Goal: Task Accomplishment & Management: Complete application form

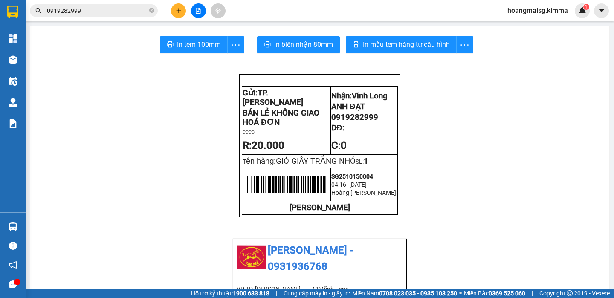
click at [168, 10] on div at bounding box center [198, 10] width 64 height 15
click at [174, 11] on button at bounding box center [178, 10] width 15 height 15
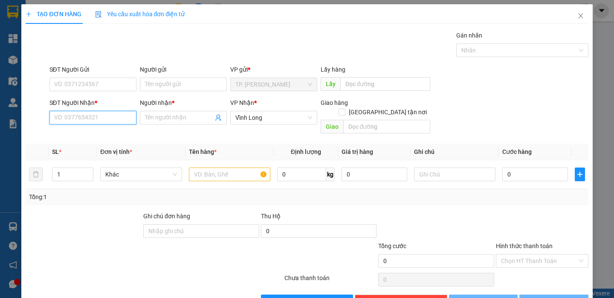
drag, startPoint x: 123, startPoint y: 121, endPoint x: 119, endPoint y: 117, distance: 6.0
click at [122, 121] on input "SĐT Người Nhận *" at bounding box center [92, 118] width 87 height 14
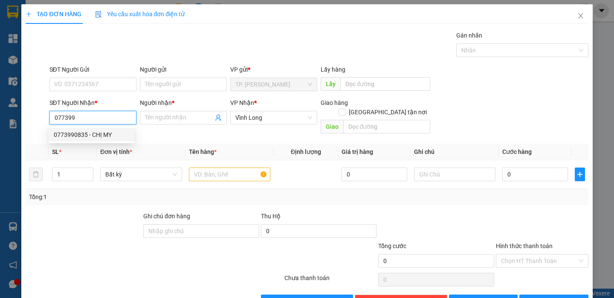
click at [108, 137] on div "0773990835 - CHỊ MY" at bounding box center [91, 134] width 75 height 9
type input "0773990835"
type input "CHỊ MY"
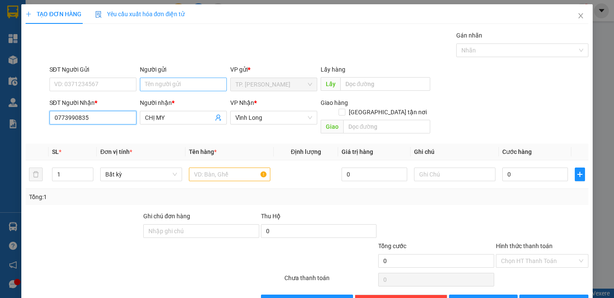
type input "0773990835"
click at [170, 86] on input "Người gửi" at bounding box center [183, 85] width 87 height 14
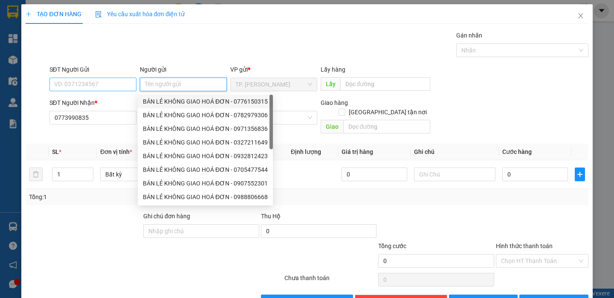
drag, startPoint x: 170, startPoint y: 99, endPoint x: 126, endPoint y: 90, distance: 44.4
click at [169, 100] on div "BÁN LẺ KHÔNG GIAO HOÁ ĐƠN - 0776150315" at bounding box center [205, 101] width 125 height 9
type input "0776150315"
type input "BÁN LẺ KHÔNG GIAO HOÁ ĐƠN"
click at [116, 88] on input "0776150315" at bounding box center [92, 85] width 87 height 14
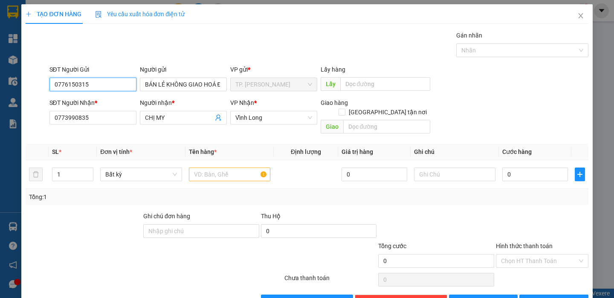
click at [116, 88] on input "0776150315" at bounding box center [92, 85] width 87 height 14
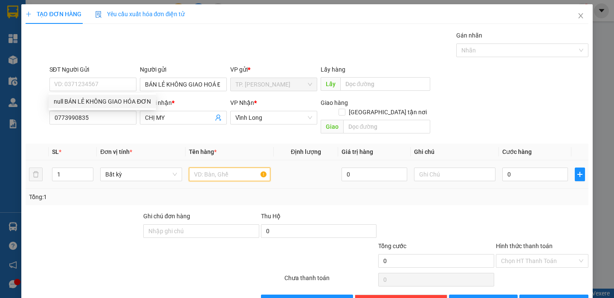
click at [217, 168] on input "text" at bounding box center [229, 175] width 81 height 14
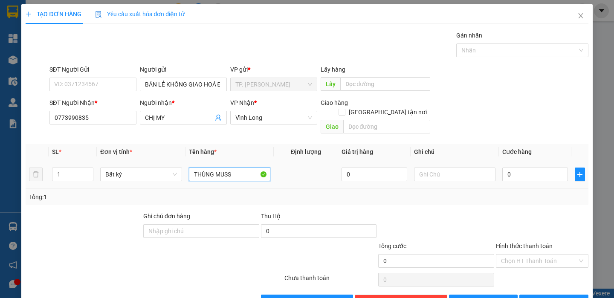
type input "THÙNG MUSS"
type input "TÍN"
click at [559, 297] on span "[PERSON_NAME] và In" at bounding box center [566, 301] width 60 height 9
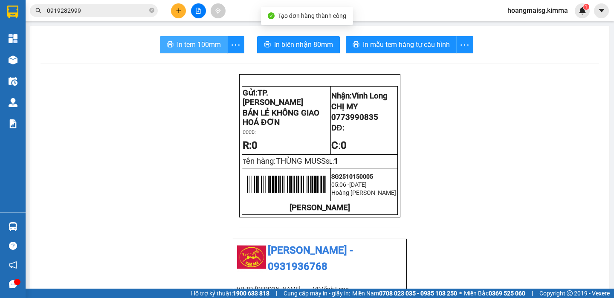
click at [195, 43] on span "In tem 100mm" at bounding box center [199, 44] width 44 height 11
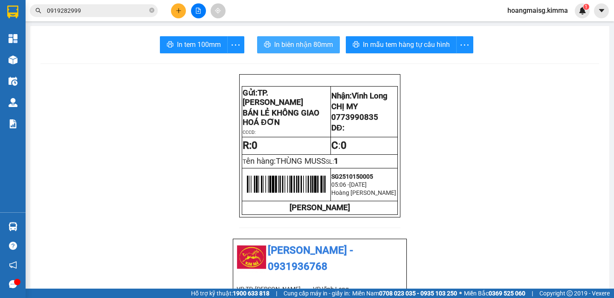
click at [314, 49] on span "In biên nhận 80mm" at bounding box center [303, 44] width 59 height 11
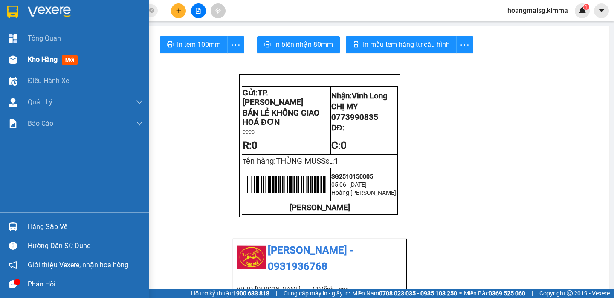
click at [16, 60] on img at bounding box center [13, 59] width 9 height 9
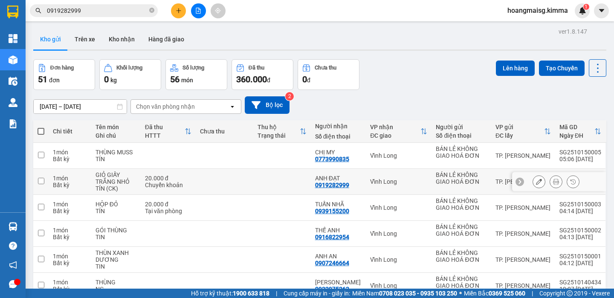
scroll to position [136, 0]
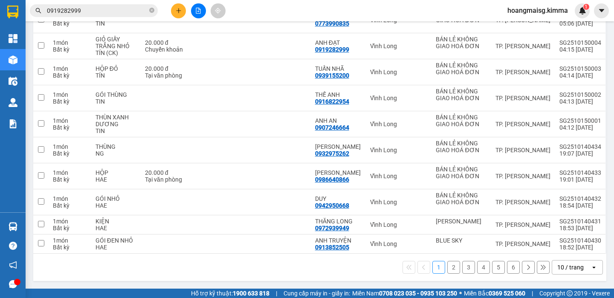
click at [552, 270] on div "10 / trang" at bounding box center [571, 268] width 38 height 14
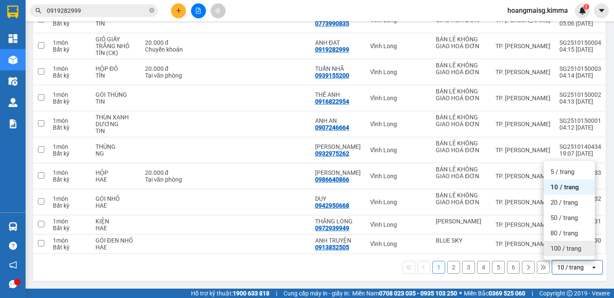
click at [556, 255] on div "100 / trang" at bounding box center [569, 248] width 51 height 15
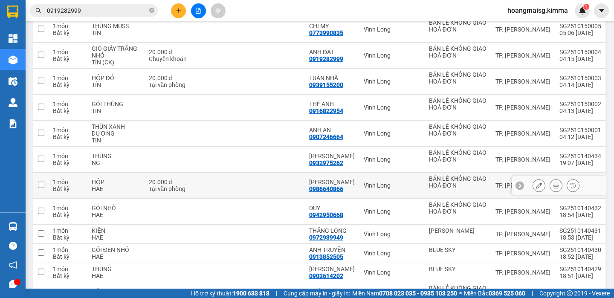
scroll to position [0, 0]
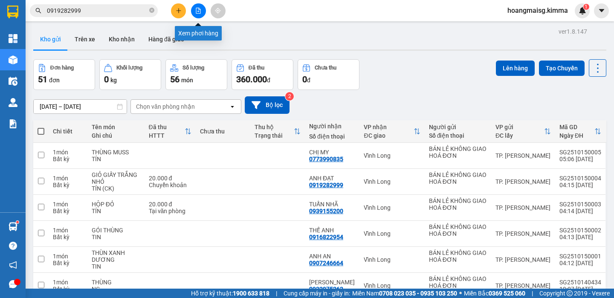
click at [201, 13] on button at bounding box center [198, 10] width 15 height 15
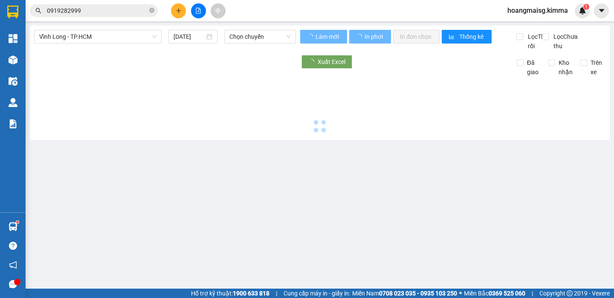
type input "[DATE]"
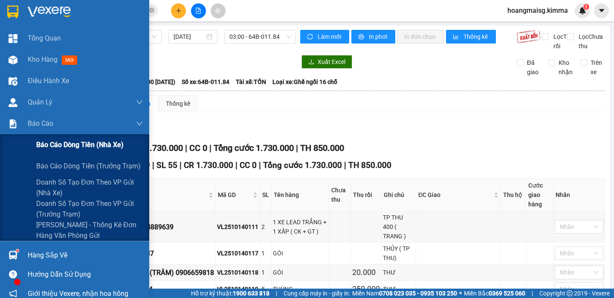
click at [46, 136] on div "Báo cáo dòng tiền (nhà xe)" at bounding box center [89, 144] width 107 height 21
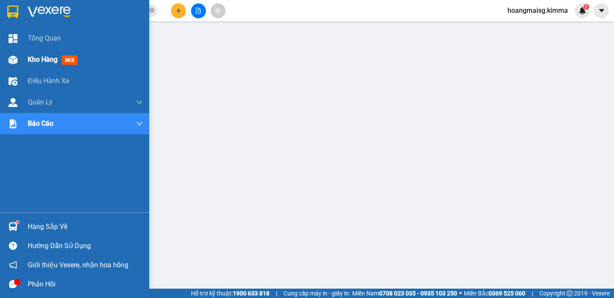
click at [22, 53] on div "Kho hàng mới" at bounding box center [74, 59] width 149 height 21
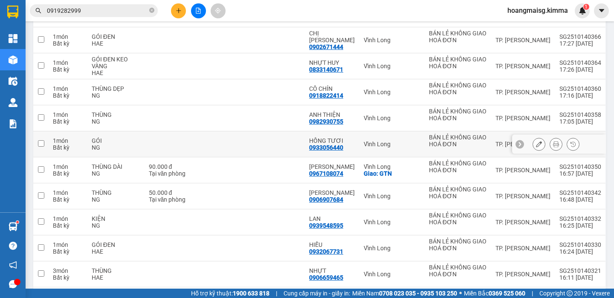
scroll to position [1161, 0]
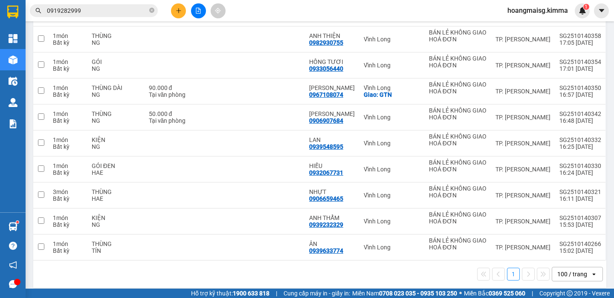
click at [561, 270] on div "100 / trang" at bounding box center [572, 274] width 30 height 9
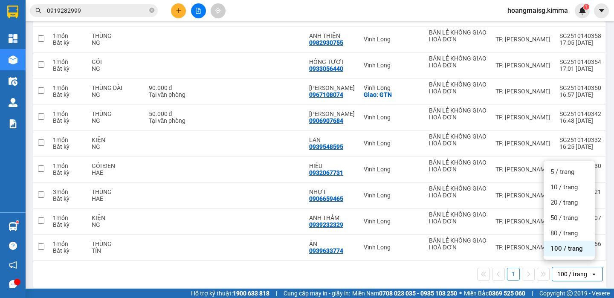
click at [566, 250] on span "100 / trang" at bounding box center [567, 248] width 32 height 9
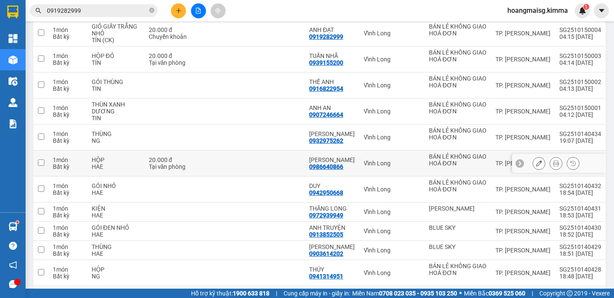
scroll to position [0, 0]
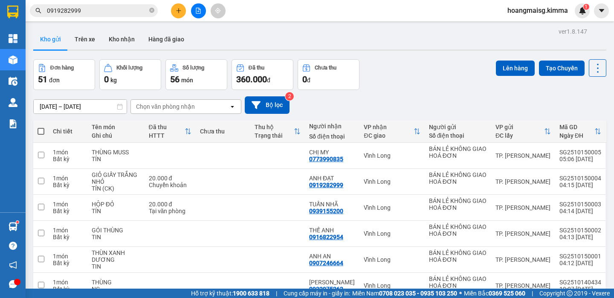
click at [41, 134] on span at bounding box center [41, 131] width 7 height 7
click at [41, 127] on input "checkbox" at bounding box center [41, 127] width 0 height 0
checkbox input "true"
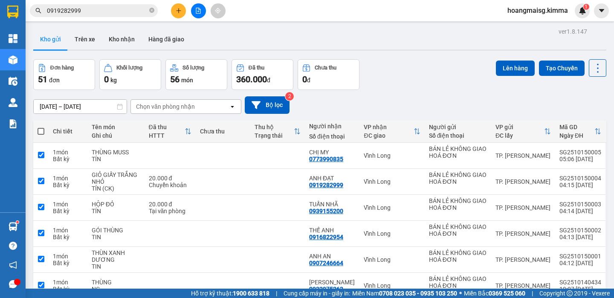
checkbox input "true"
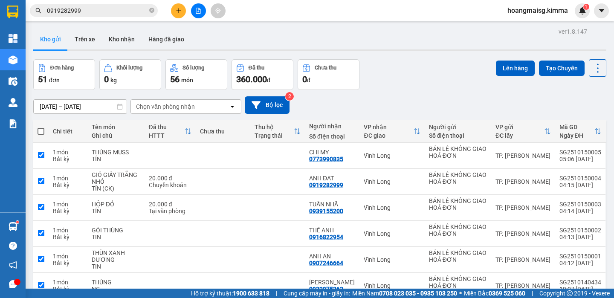
checkbox input "true"
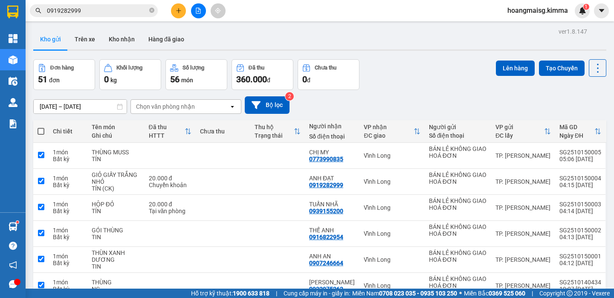
checkbox input "true"
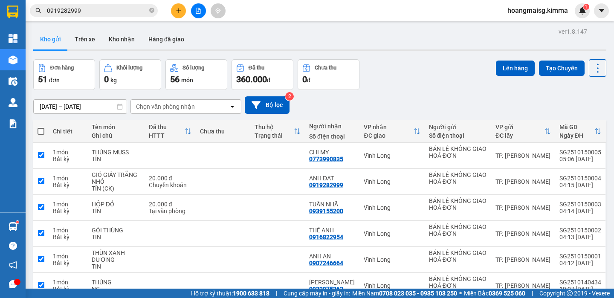
checkbox input "true"
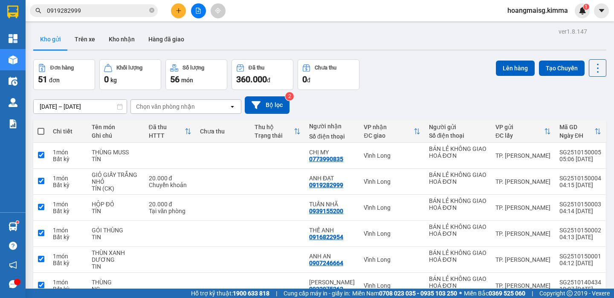
checkbox input "true"
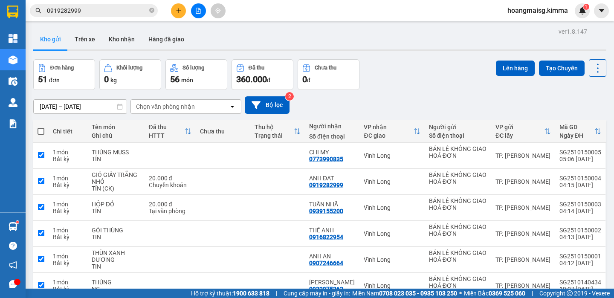
checkbox input "true"
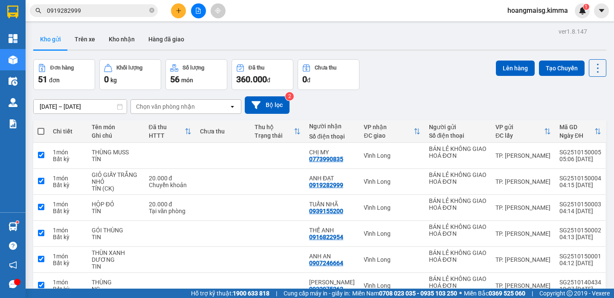
checkbox input "true"
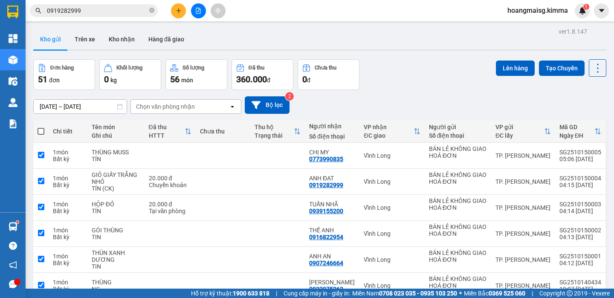
checkbox input "true"
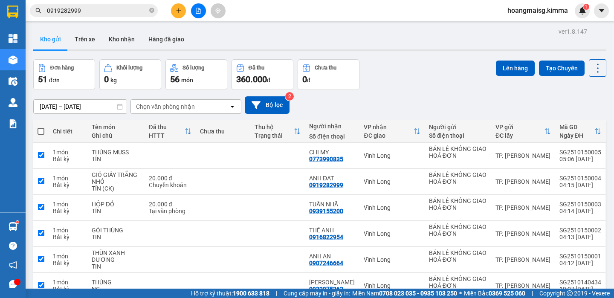
checkbox input "true"
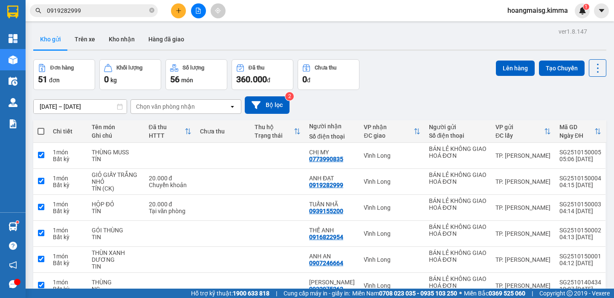
checkbox input "true"
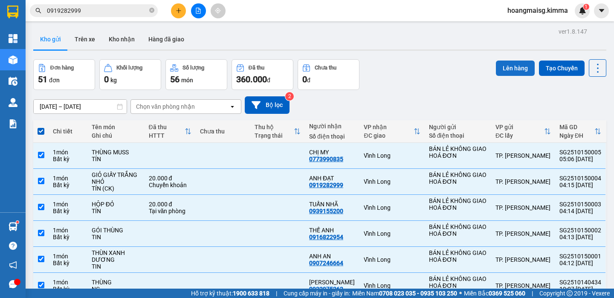
click at [513, 67] on button "Lên hàng" at bounding box center [515, 68] width 39 height 15
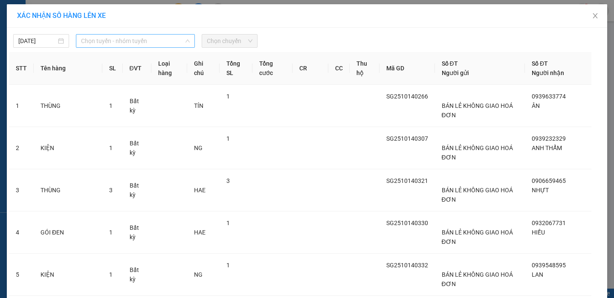
click at [92, 39] on span "Chọn tuyến - nhóm tuyến" at bounding box center [135, 41] width 109 height 13
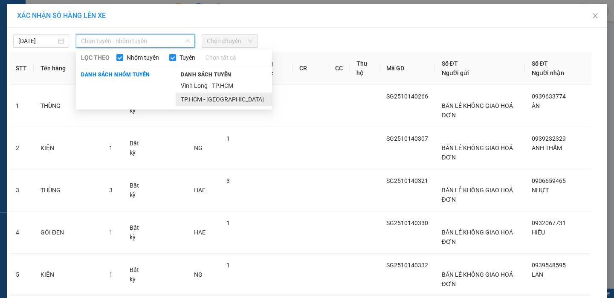
click at [187, 96] on li "TP.HCM - [GEOGRAPHIC_DATA]" at bounding box center [224, 100] width 96 height 14
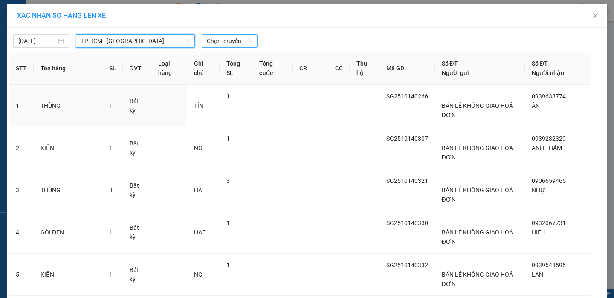
click at [228, 43] on span "Chọn chuyến" at bounding box center [230, 41] width 46 height 13
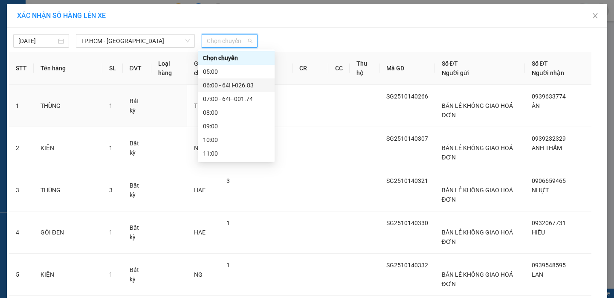
click at [245, 87] on div "06:00 - 64H-026.83" at bounding box center [236, 85] width 67 height 9
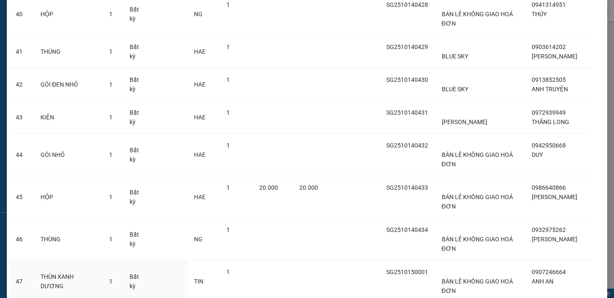
scroll to position [1932, 0]
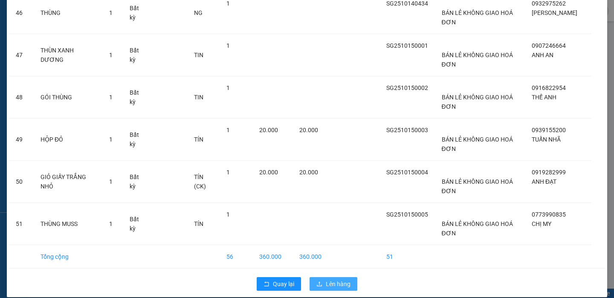
click at [340, 279] on span "Lên hàng" at bounding box center [338, 283] width 25 height 9
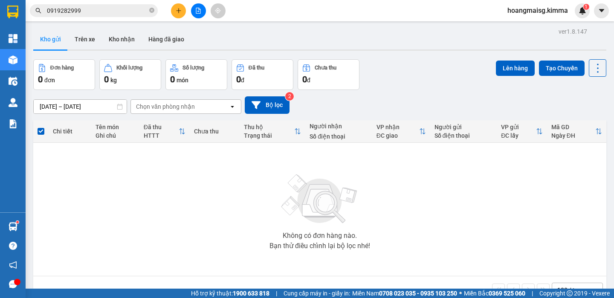
click at [176, 11] on icon "plus" at bounding box center [179, 11] width 6 height 6
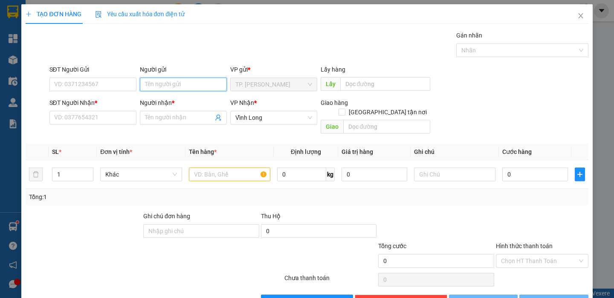
click at [173, 87] on input "Người gửi" at bounding box center [183, 85] width 87 height 14
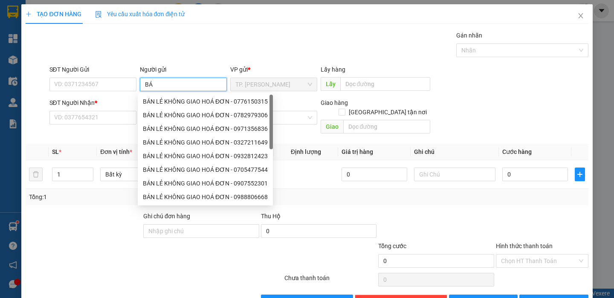
type input "BÁN"
click at [193, 103] on div "BÁN LẺ KHÔNG GIAO HOÁ ĐƠN - 0776150315" at bounding box center [205, 101] width 125 height 9
type input "0776150315"
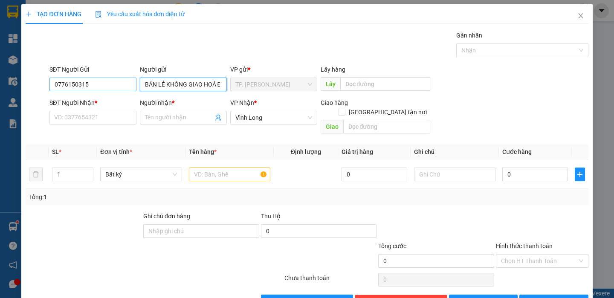
type input "BÁN LẺ KHÔNG GIAO HOÁ ĐƠN"
drag, startPoint x: 83, startPoint y: 79, endPoint x: 6, endPoint y: 82, distance: 77.2
click at [9, 82] on div "TẠO ĐƠN HÀNG Yêu cầu xuất hóa đơn điện tử Transit Pickup Surcharge Ids Transit …" at bounding box center [307, 149] width 614 height 298
click at [193, 168] on input "text" at bounding box center [229, 175] width 81 height 14
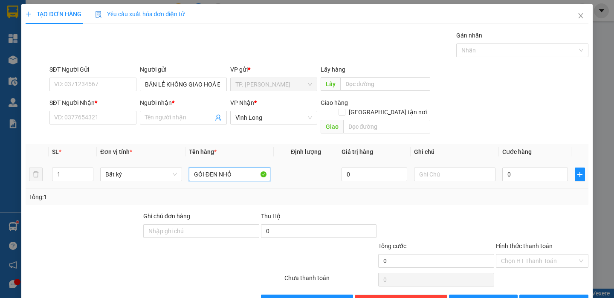
type input "GÓI ĐEN NHỎ"
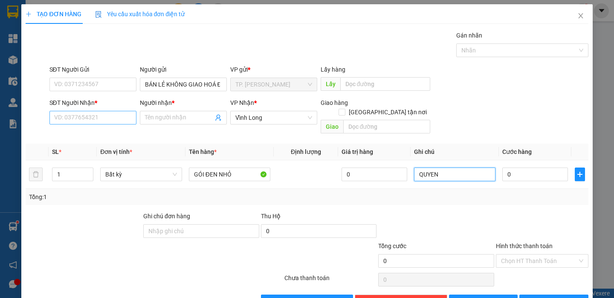
type input "QUYEN"
click at [94, 115] on input "SĐT Người Nhận *" at bounding box center [92, 118] width 87 height 14
type input "0702905079"
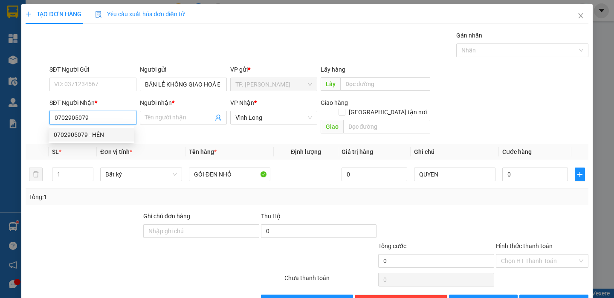
drag, startPoint x: 103, startPoint y: 124, endPoint x: 97, endPoint y: 148, distance: 25.0
click at [103, 126] on body "Kết quả tìm kiếm ( 11 ) Bộ lọc Ngày tạo đơn gần nhất Mã ĐH Trạng thái Món hàng …" at bounding box center [307, 149] width 614 height 298
click at [108, 123] on input "0702905079" at bounding box center [92, 118] width 87 height 14
click at [99, 133] on div "0702905079 - HÊN" at bounding box center [91, 134] width 75 height 9
type input "HÊN"
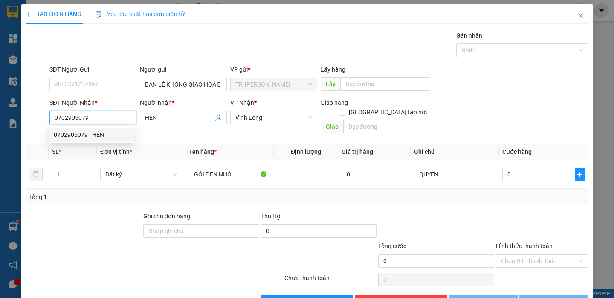
type input "0702905079"
click at [90, 194] on div "Tổng: 1" at bounding box center [307, 197] width 562 height 16
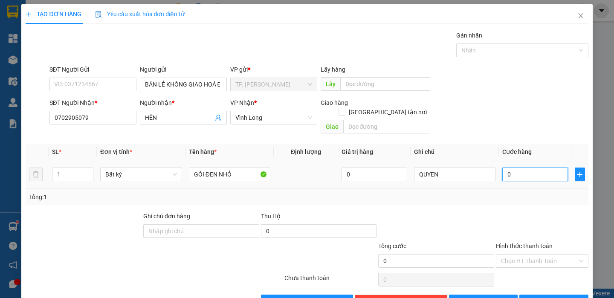
click at [521, 168] on input "0" at bounding box center [535, 175] width 66 height 14
type input "2"
type input "20"
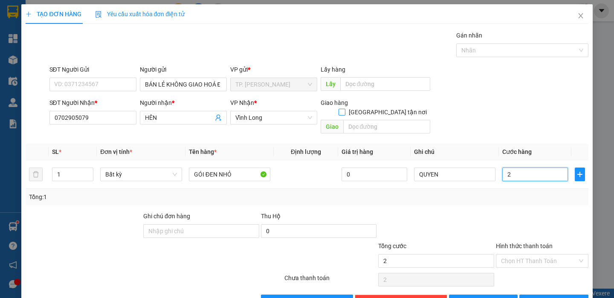
type input "20"
click at [518, 212] on div at bounding box center [542, 227] width 94 height 30
type input "20.000"
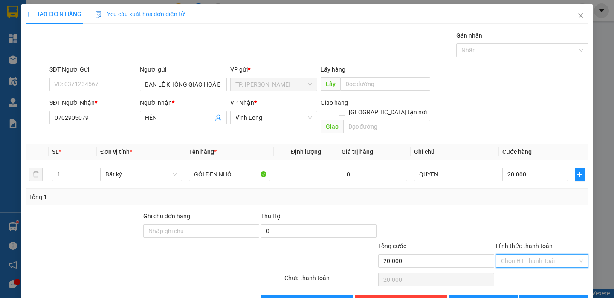
drag, startPoint x: 511, startPoint y: 247, endPoint x: 509, endPoint y: 252, distance: 5.4
click at [511, 255] on input "Hình thức thanh toán" at bounding box center [539, 261] width 76 height 13
drag, startPoint x: 505, startPoint y: 267, endPoint x: 502, endPoint y: 271, distance: 5.8
click at [505, 267] on div "Tại văn phòng" at bounding box center [535, 268] width 81 height 9
type input "0"
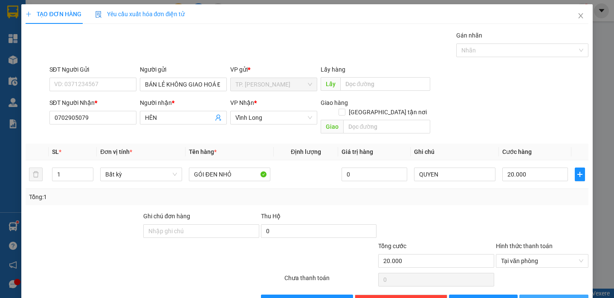
click at [519, 295] on button "[PERSON_NAME] và In" at bounding box center [553, 302] width 69 height 14
click at [520, 295] on button "[PERSON_NAME] và In" at bounding box center [553, 302] width 69 height 14
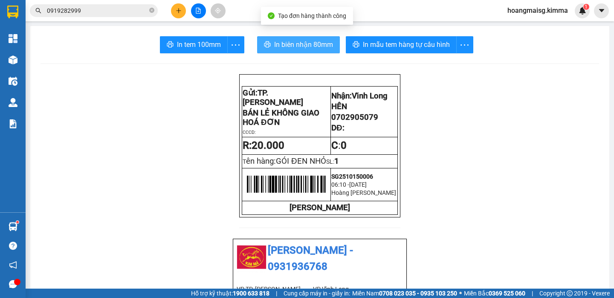
click at [276, 51] on button "In biên nhận 80mm" at bounding box center [298, 44] width 83 height 17
click at [277, 51] on button "In biên nhận 80mm" at bounding box center [298, 44] width 83 height 17
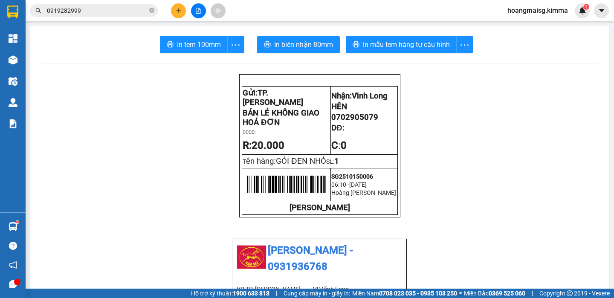
click at [207, 49] on span "In tem 100mm" at bounding box center [199, 44] width 44 height 11
click at [208, 49] on span "In tem 100mm" at bounding box center [199, 44] width 44 height 11
click at [320, 46] on span "In biên nhận 80mm" at bounding box center [303, 44] width 59 height 11
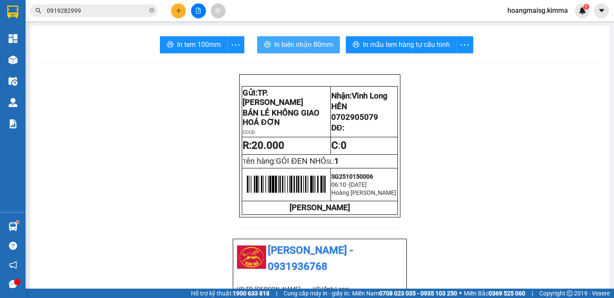
click at [320, 46] on span "In biên nhận 80mm" at bounding box center [303, 44] width 59 height 11
click at [191, 2] on div "Kết quả tìm kiếm ( 11 ) Bộ lọc Ngày tạo đơn gần nhất Mã ĐH Trạng thái Món hàng …" at bounding box center [307, 10] width 614 height 21
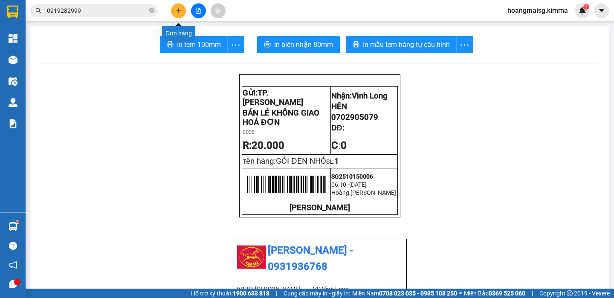
click at [183, 12] on button at bounding box center [178, 10] width 15 height 15
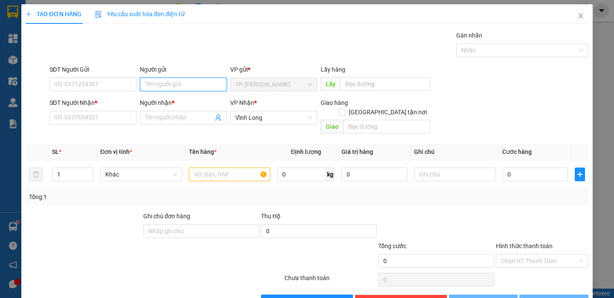
click at [173, 79] on input "Người gửi" at bounding box center [183, 85] width 87 height 14
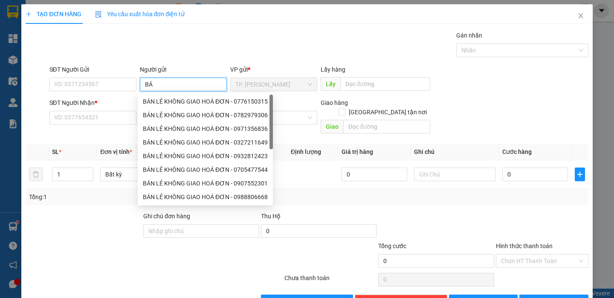
type input "BÁN"
click at [193, 105] on div "BÁN LẺ KHÔNG GIAO HOÁ ĐƠN - 0776150315" at bounding box center [205, 101] width 125 height 9
type input "0776150315"
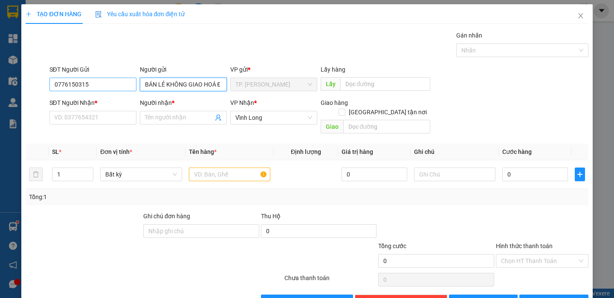
type input "BÁN LẺ KHÔNG GIAO HOÁ ĐƠN"
click at [122, 86] on input "0776150315" at bounding box center [92, 85] width 87 height 14
type input "0"
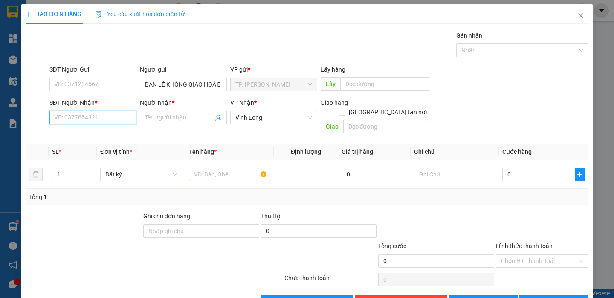
click at [90, 123] on input "SĐT Người Nhận *" at bounding box center [92, 118] width 87 height 14
click at [197, 171] on input "text" at bounding box center [229, 175] width 81 height 14
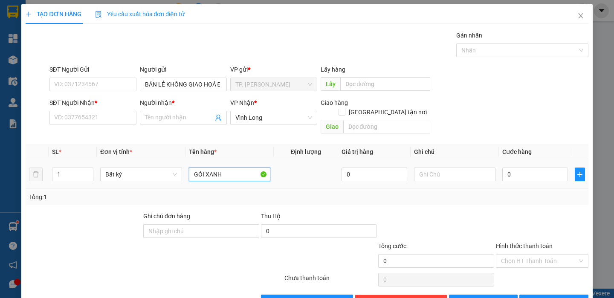
type input "GÓI XANH"
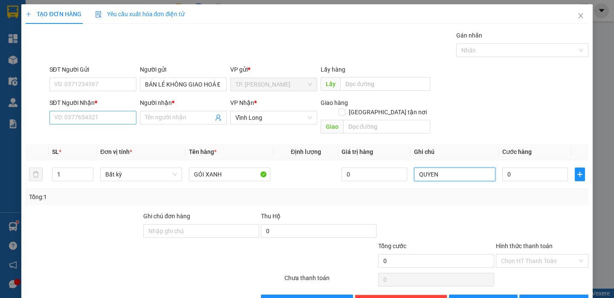
type input "QUYEN"
click at [64, 116] on input "SĐT Người Nhận *" at bounding box center [92, 118] width 87 height 14
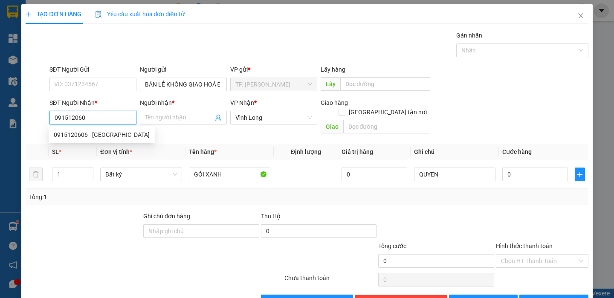
type input "0915120606"
click at [88, 141] on div "0915120606 - [GEOGRAPHIC_DATA]" at bounding box center [102, 135] width 106 height 14
type input "LỘC SANH"
type input "0915120606"
click at [81, 192] on div "Tổng: 1" at bounding box center [133, 196] width 209 height 9
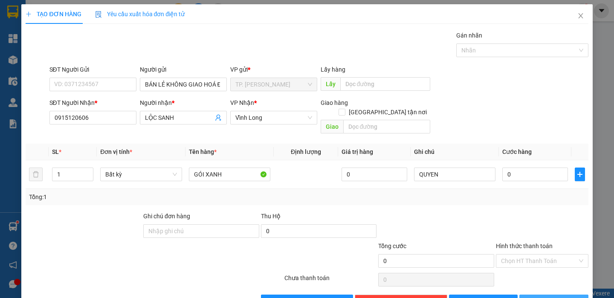
click at [554, 297] on span "[PERSON_NAME] và In" at bounding box center [566, 301] width 60 height 9
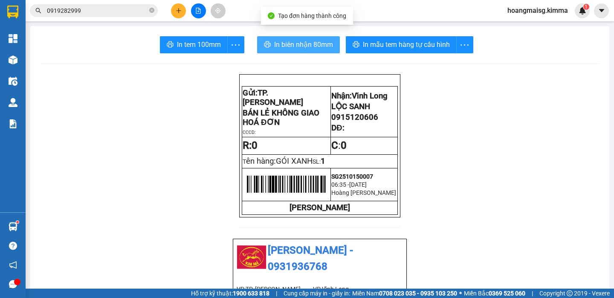
click at [285, 51] on button "In biên nhận 80mm" at bounding box center [298, 44] width 83 height 17
click at [285, 50] on button "In biên nhận 80mm" at bounding box center [298, 44] width 83 height 17
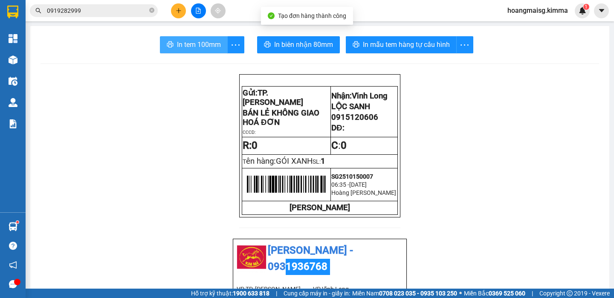
click at [194, 40] on span "In tem 100mm" at bounding box center [199, 44] width 44 height 11
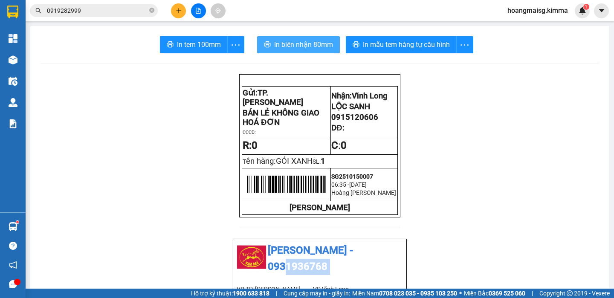
click at [293, 47] on span "In biên nhận 80mm" at bounding box center [303, 44] width 59 height 11
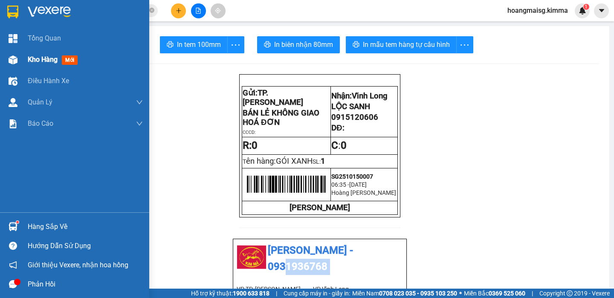
click at [57, 60] on span "Kho hàng" at bounding box center [43, 59] width 30 height 8
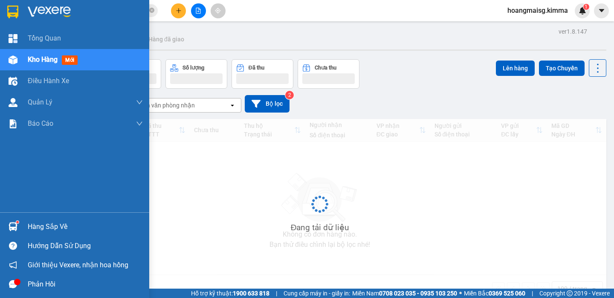
click at [57, 60] on span "Kho hàng" at bounding box center [43, 59] width 30 height 8
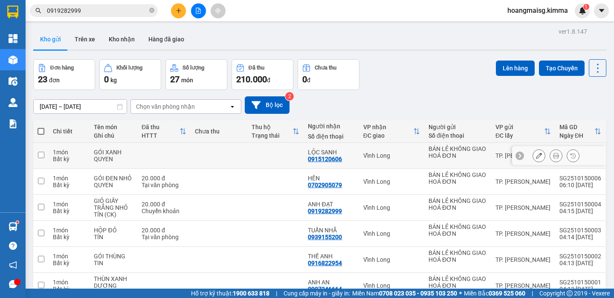
click at [536, 154] on icon at bounding box center [539, 156] width 6 height 6
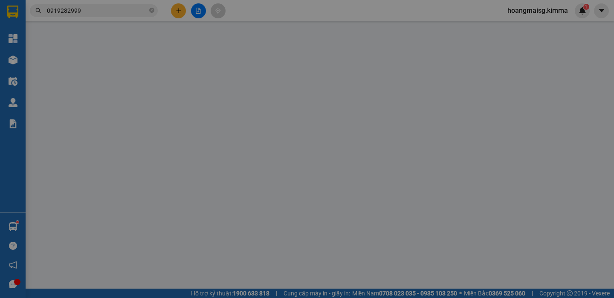
click at [528, 162] on td "0" at bounding box center [535, 176] width 72 height 29
type input "BÁN LẺ KHÔNG GIAO HOÁ ĐƠN"
type input "0915120606"
type input "LỘC SANH"
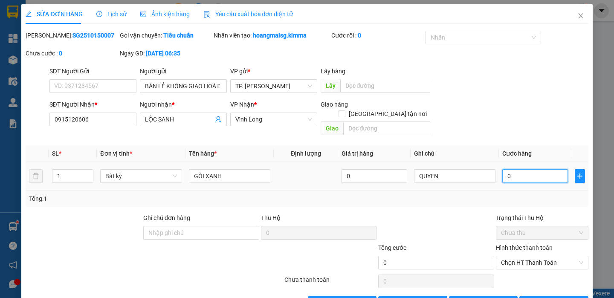
click at [549, 169] on input "0" at bounding box center [535, 176] width 66 height 14
type input "3"
type input "30"
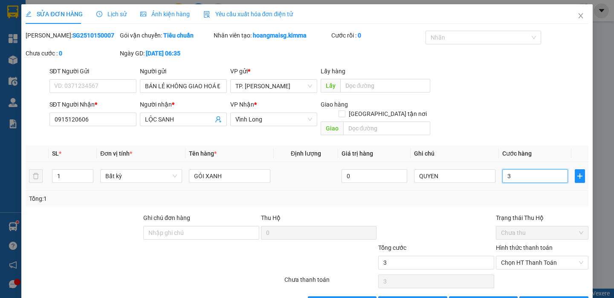
type input "30"
type input "30.000"
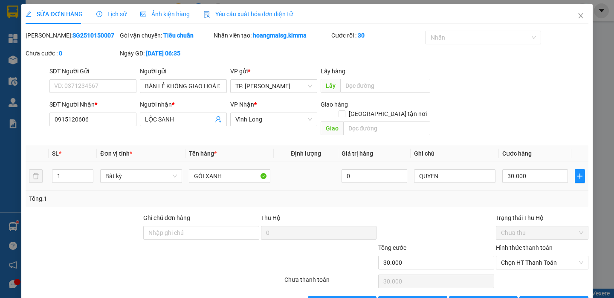
click at [522, 195] on div "Tổng: 1" at bounding box center [307, 199] width 562 height 16
click at [522, 247] on div "Hình thức thanh toán Chọn HT Thanh Toán" at bounding box center [542, 258] width 93 height 30
drag, startPoint x: 522, startPoint y: 249, endPoint x: 519, endPoint y: 258, distance: 8.9
click at [521, 256] on span "Chọn HT Thanh Toán" at bounding box center [542, 262] width 82 height 13
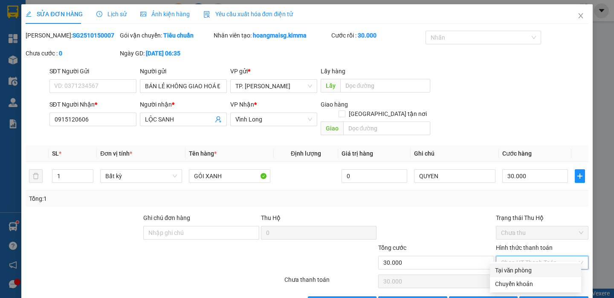
click at [514, 267] on div "Tại văn phòng" at bounding box center [535, 270] width 81 height 9
type input "0"
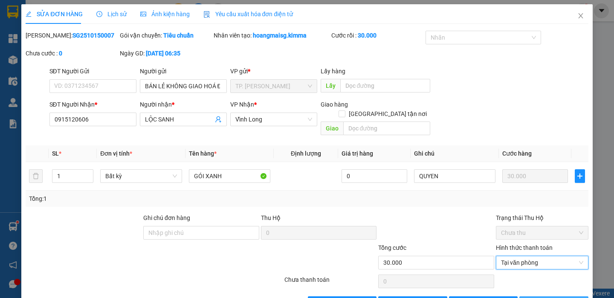
click at [542, 298] on span "[PERSON_NAME] và In" at bounding box center [566, 302] width 60 height 9
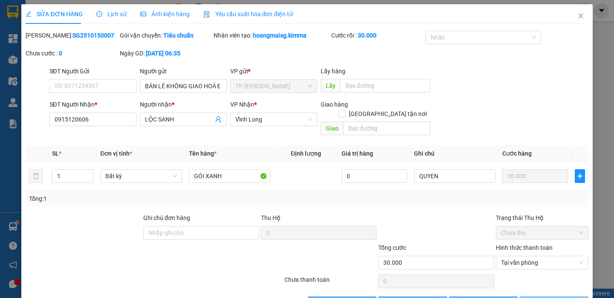
click at [542, 298] on span "[PERSON_NAME] và In" at bounding box center [566, 302] width 60 height 9
click at [542, 292] on div "Hỗ trợ kỹ thuật: 1900 633 818 | Cung cấp máy in - giấy in: [GEOGRAPHIC_DATA] 07…" at bounding box center [305, 293] width 610 height 9
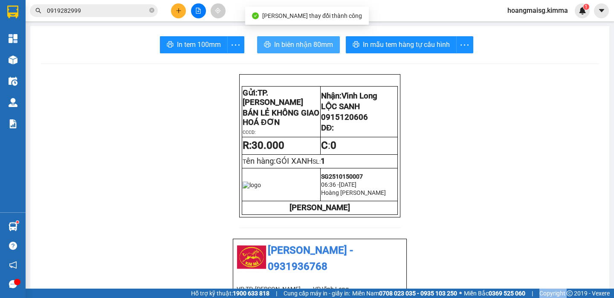
click at [287, 40] on span "In biên nhận 80mm" at bounding box center [303, 44] width 59 height 11
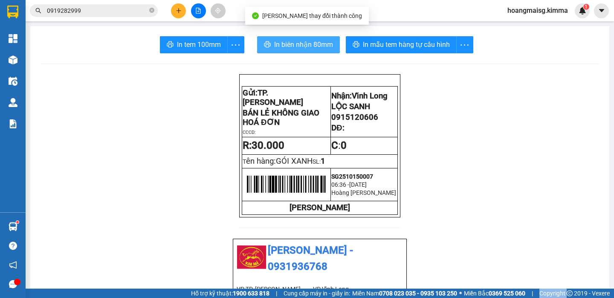
click at [287, 40] on span "In biên nhận 80mm" at bounding box center [303, 44] width 59 height 11
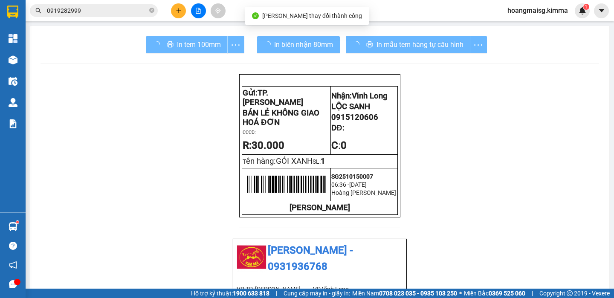
drag, startPoint x: 506, startPoint y: 258, endPoint x: 507, endPoint y: 222, distance: 35.8
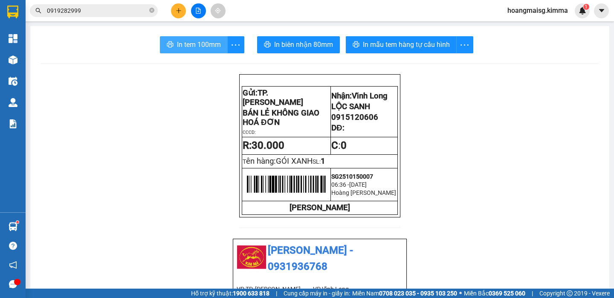
click at [203, 38] on button "In tem 100mm" at bounding box center [194, 44] width 68 height 17
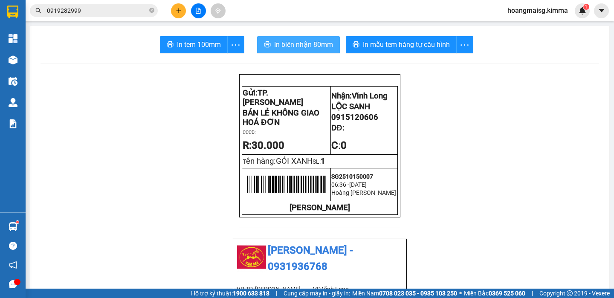
click at [284, 42] on span "In biên nhận 80mm" at bounding box center [303, 44] width 59 height 11
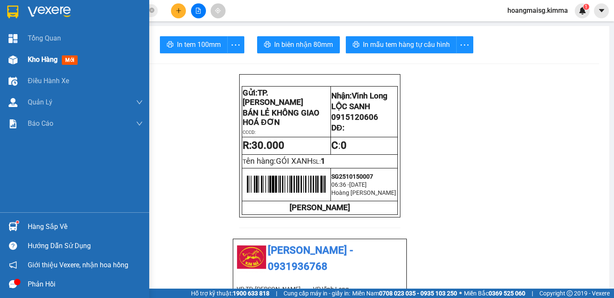
click at [20, 60] on div at bounding box center [13, 59] width 15 height 15
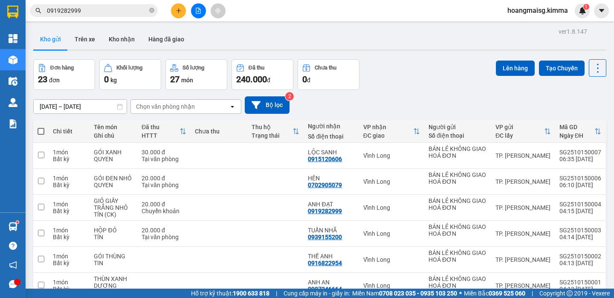
click at [41, 130] on span at bounding box center [41, 131] width 7 height 7
click at [41, 127] on input "checkbox" at bounding box center [41, 127] width 0 height 0
checkbox input "true"
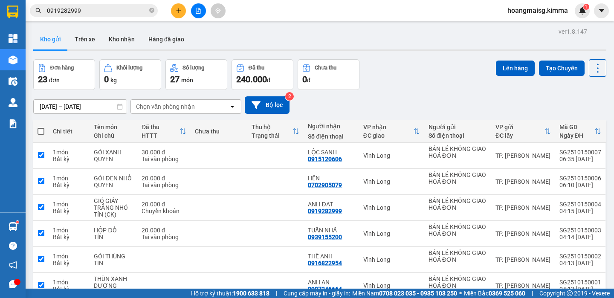
checkbox input "true"
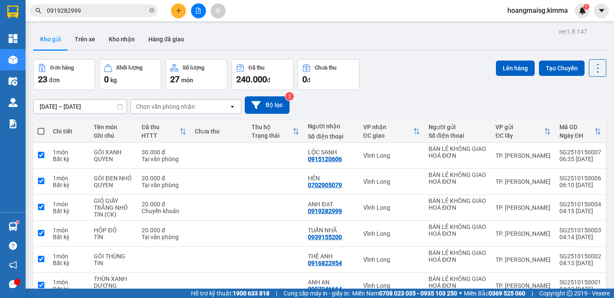
checkbox input "true"
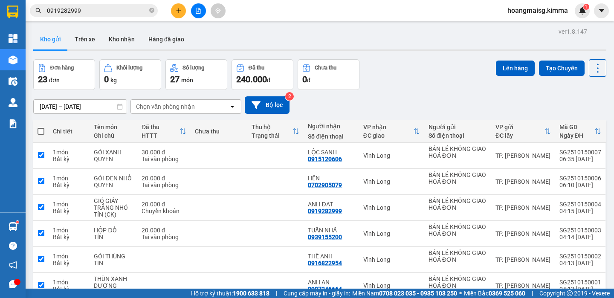
checkbox input "true"
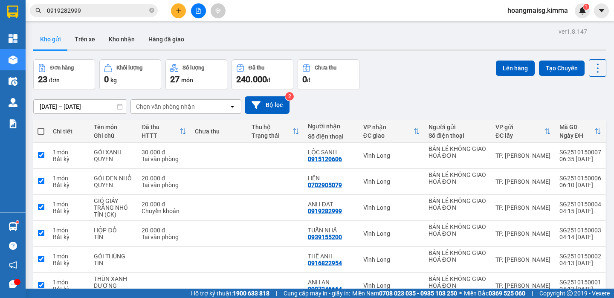
checkbox input "true"
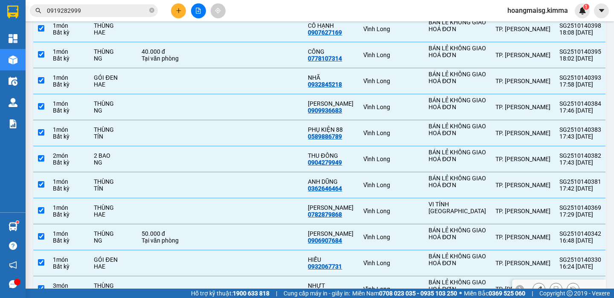
scroll to position [467, 0]
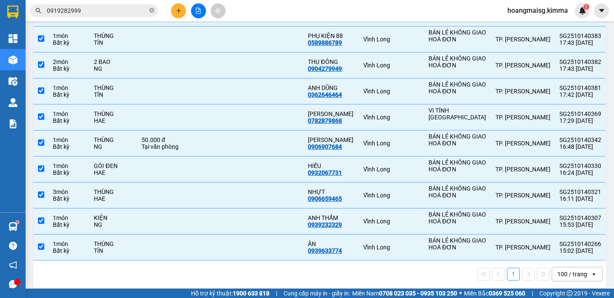
click at [569, 267] on div "100 / trang" at bounding box center [571, 274] width 38 height 14
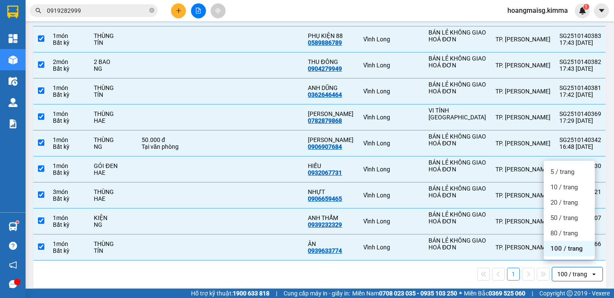
click at [566, 249] on span "100 / trang" at bounding box center [567, 248] width 32 height 9
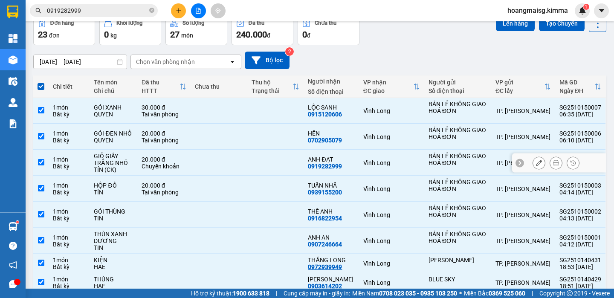
scroll to position [0, 0]
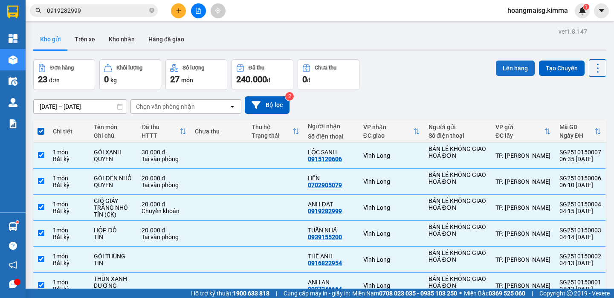
click at [500, 69] on button "Lên hàng" at bounding box center [515, 68] width 39 height 15
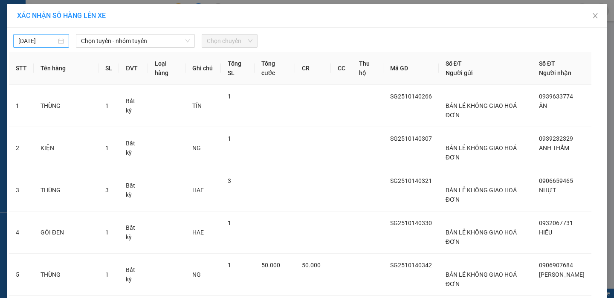
click at [44, 43] on input "[DATE]" at bounding box center [37, 40] width 38 height 9
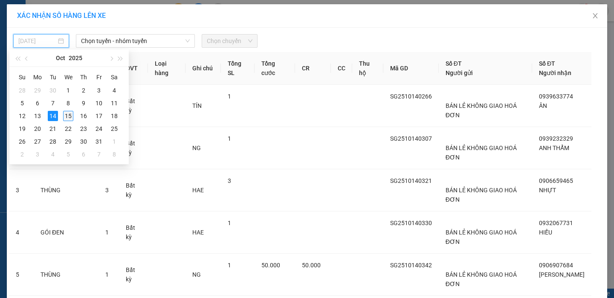
drag, startPoint x: 64, startPoint y: 117, endPoint x: 103, endPoint y: 74, distance: 57.7
click at [65, 116] on div "15" at bounding box center [68, 116] width 10 height 10
type input "[DATE]"
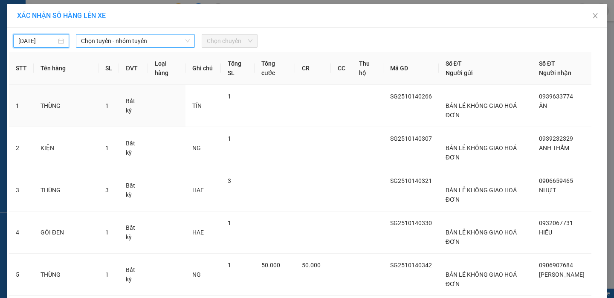
click at [118, 42] on span "Chọn tuyến - nhóm tuyến" at bounding box center [135, 41] width 109 height 13
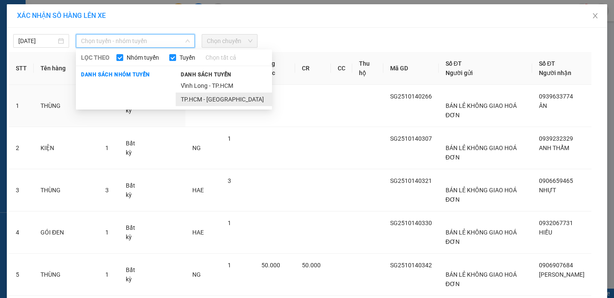
click at [190, 99] on li "TP.HCM - [GEOGRAPHIC_DATA]" at bounding box center [224, 100] width 96 height 14
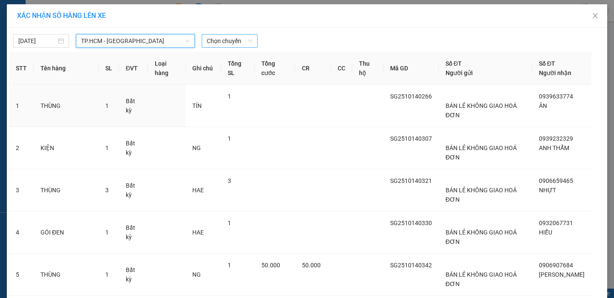
click at [218, 45] on span "Chọn chuyến" at bounding box center [230, 41] width 46 height 13
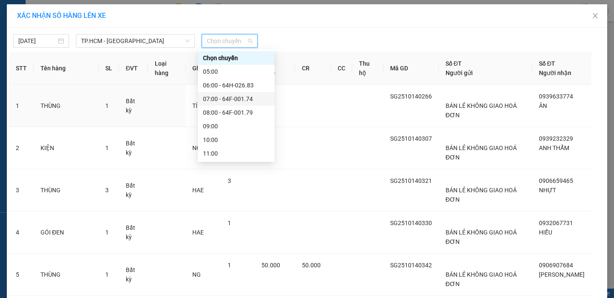
click at [235, 100] on div "07:00 - 64F-001.74" at bounding box center [236, 98] width 67 height 9
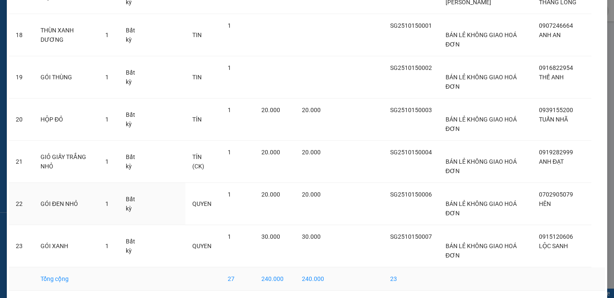
scroll to position [797, 0]
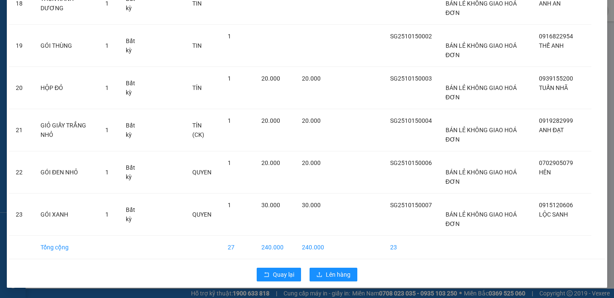
click at [333, 298] on html "Kết quả tìm kiếm ( 11 ) Bộ lọc Ngày tạo đơn gần nhất Mã ĐH Trạng thái Món hàng …" at bounding box center [307, 149] width 614 height 298
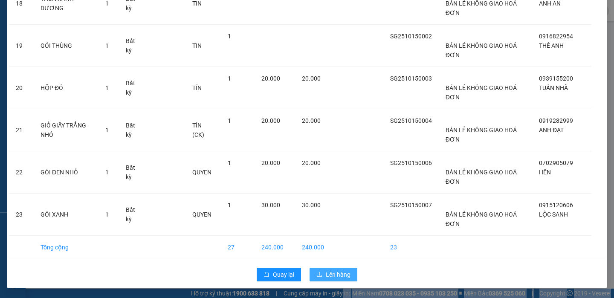
click at [339, 275] on span "Lên hàng" at bounding box center [338, 274] width 25 height 9
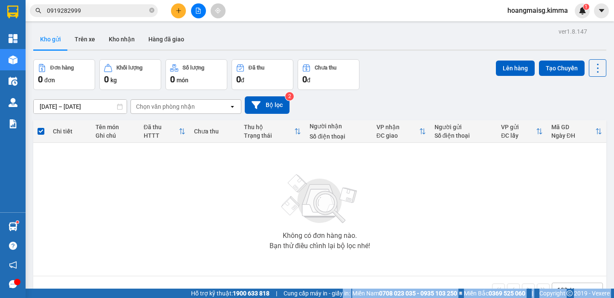
click at [278, 95] on div "ver 1.8.147 Kho gửi Trên xe Kho nhận Hàng đã giao Đơn hàng 0 đơn Khối lượng 0 k…" at bounding box center [320, 175] width 580 height 298
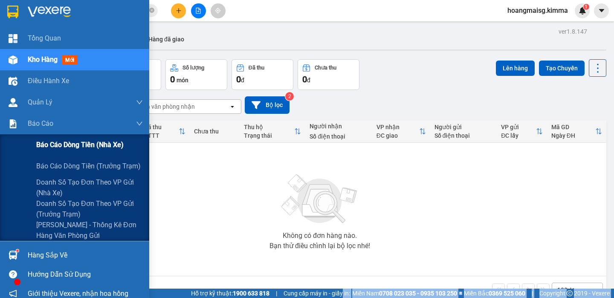
click at [53, 143] on span "Báo cáo dòng tiền (nhà xe)" at bounding box center [79, 144] width 87 height 11
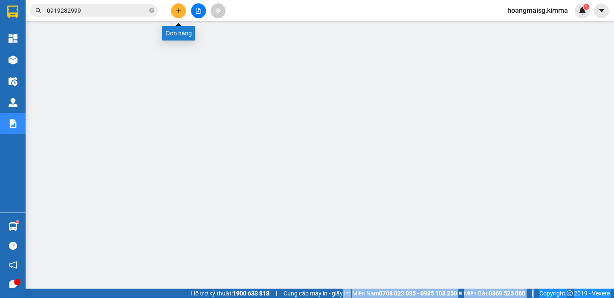
click at [177, 10] on icon "plus" at bounding box center [179, 11] width 6 height 6
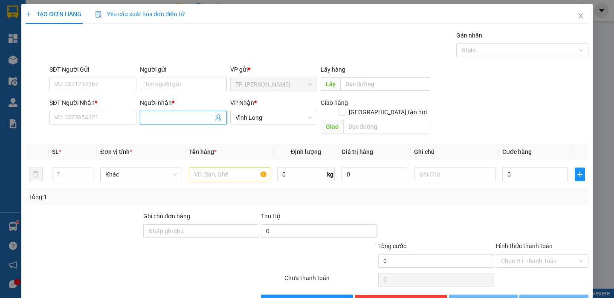
click at [181, 121] on input "Người nhận *" at bounding box center [179, 117] width 68 height 9
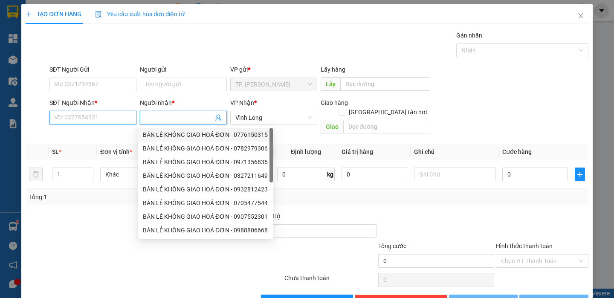
click at [112, 119] on input "SĐT Người Nhận *" at bounding box center [92, 118] width 87 height 14
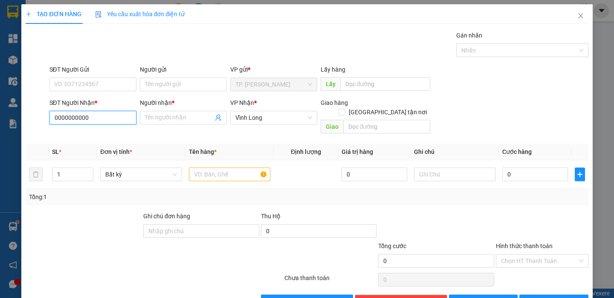
type input "0000000000"
type input "G"
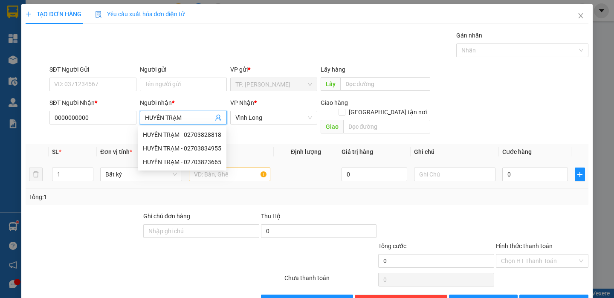
type input "HUYỀN TRẠM"
click at [252, 170] on input "text" at bounding box center [229, 175] width 81 height 14
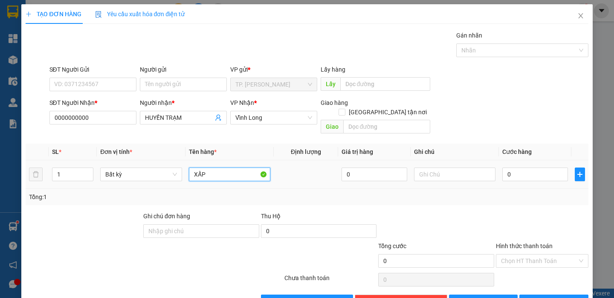
type input "XẤP"
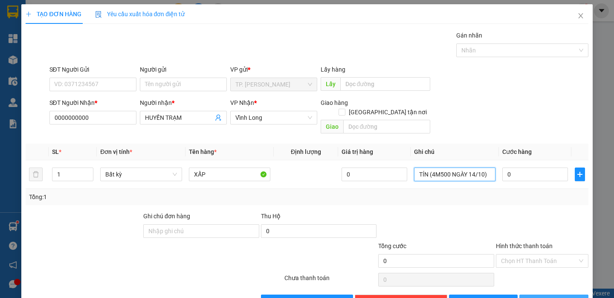
type input "TÍN (4M500 NGÀY 14/10)"
click at [565, 295] on button "[PERSON_NAME] và In" at bounding box center [553, 302] width 69 height 14
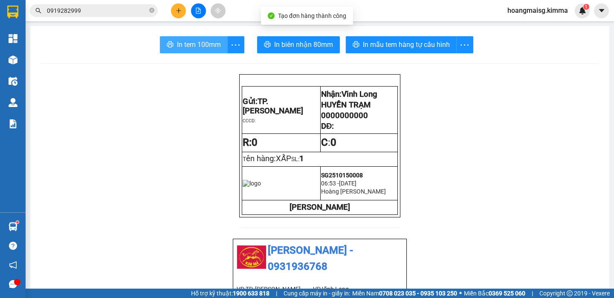
click at [201, 47] on span "In tem 100mm" at bounding box center [199, 44] width 44 height 11
